Goal: Information Seeking & Learning: Learn about a topic

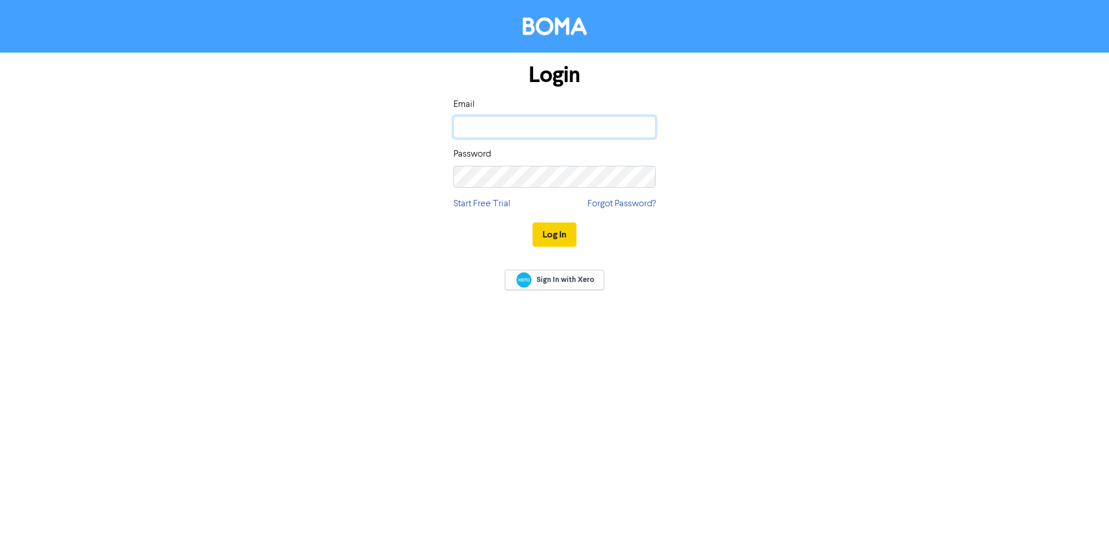
type input "[EMAIL_ADDRESS][DOMAIN_NAME]"
click at [561, 239] on button "Log In" at bounding box center [555, 234] width 44 height 24
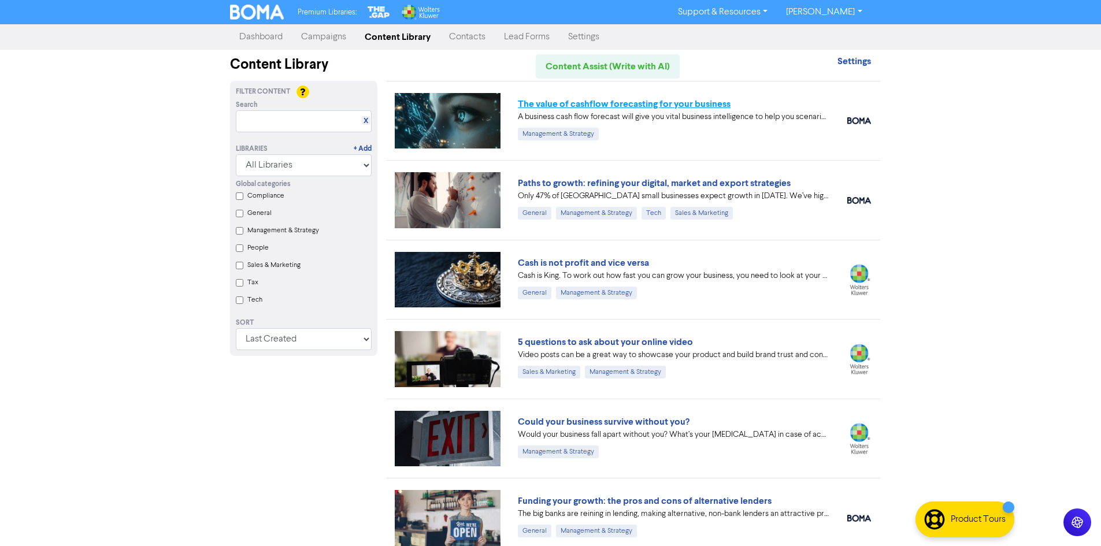
click at [575, 108] on link "The value of cashflow forecasting for your business" at bounding box center [624, 104] width 213 height 12
click at [700, 182] on link "Paths to growth: refining your digital, market and export strategies" at bounding box center [654, 183] width 273 height 12
click at [551, 268] on link "Cash is not profit and vice versa" at bounding box center [583, 263] width 131 height 12
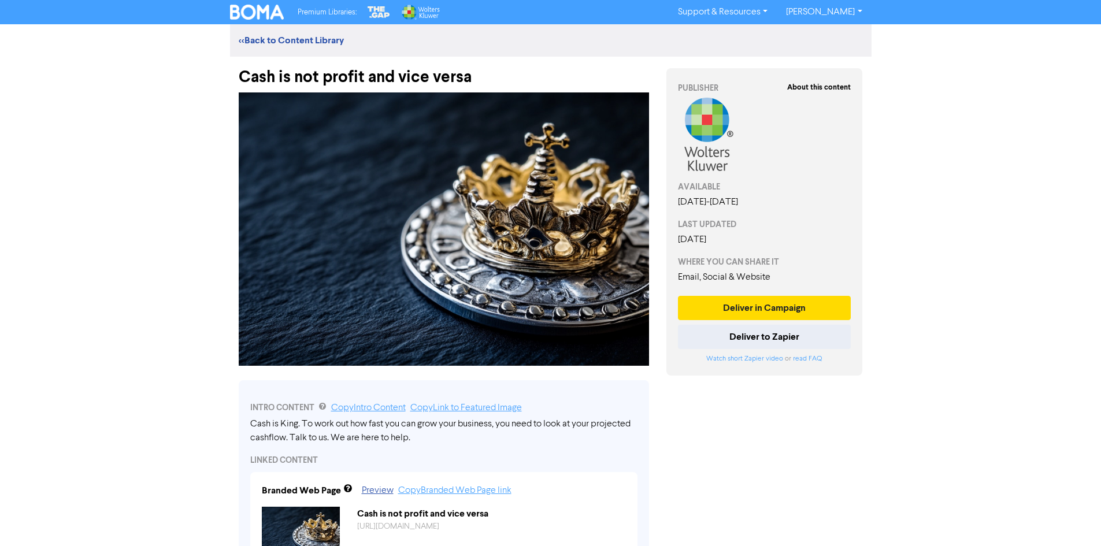
click at [267, 6] on img at bounding box center [257, 12] width 54 height 15
